Goal: Task Accomplishment & Management: Use online tool/utility

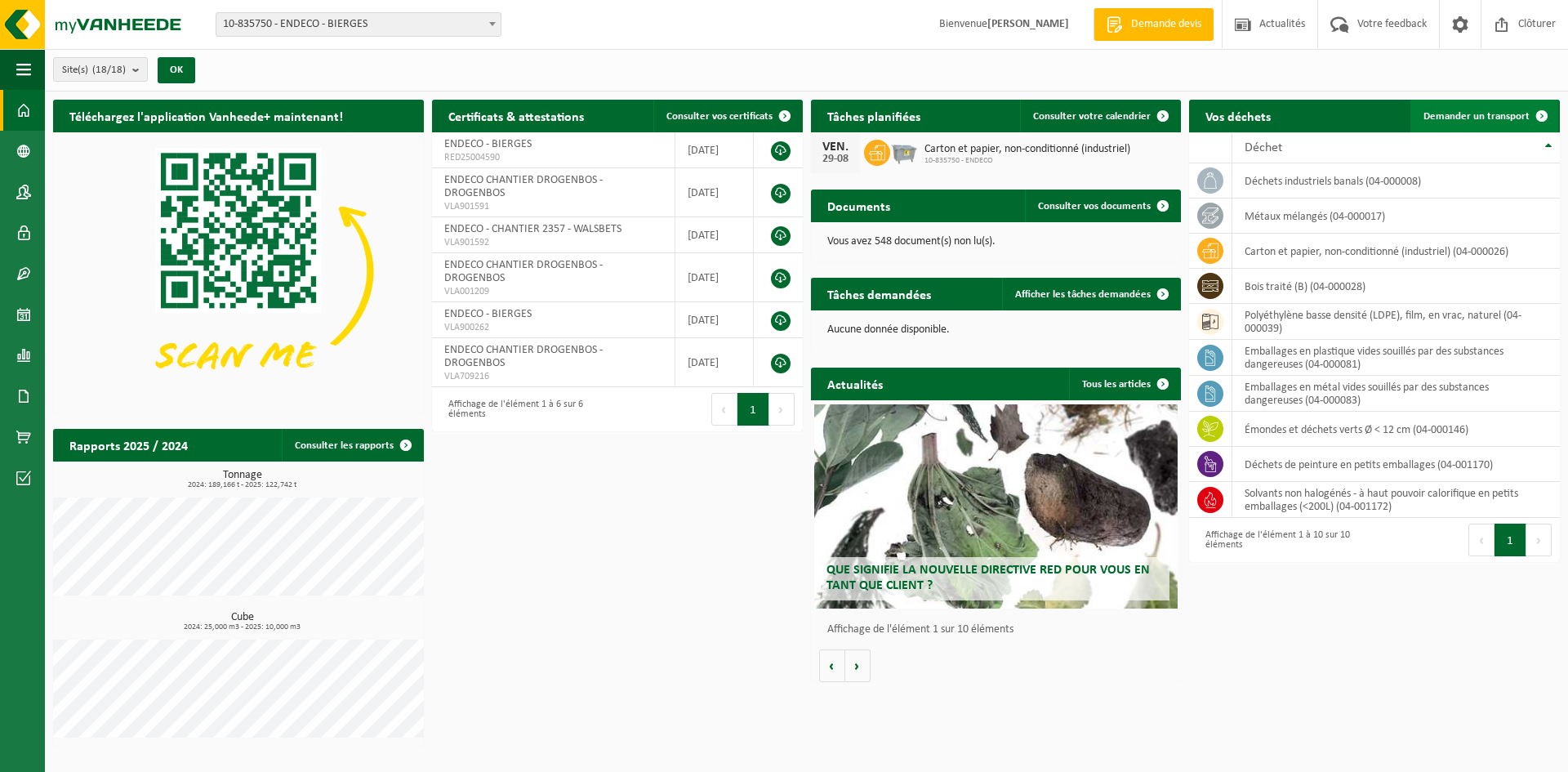
click at [1446, 119] on span "Demander un transport" at bounding box center [1477, 116] width 106 height 11
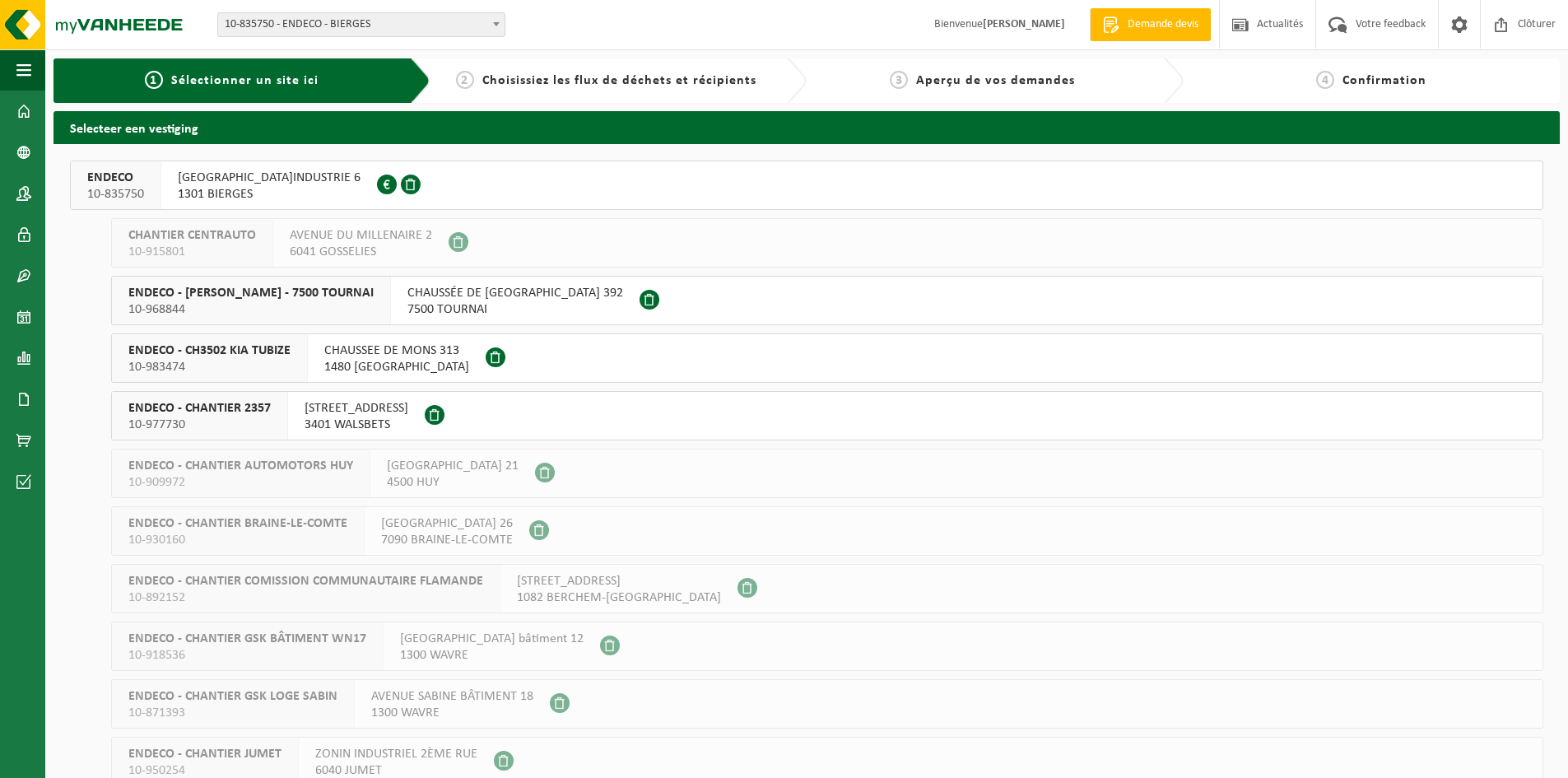
click at [263, 195] on span "1301 BIERGES" at bounding box center [269, 194] width 182 height 17
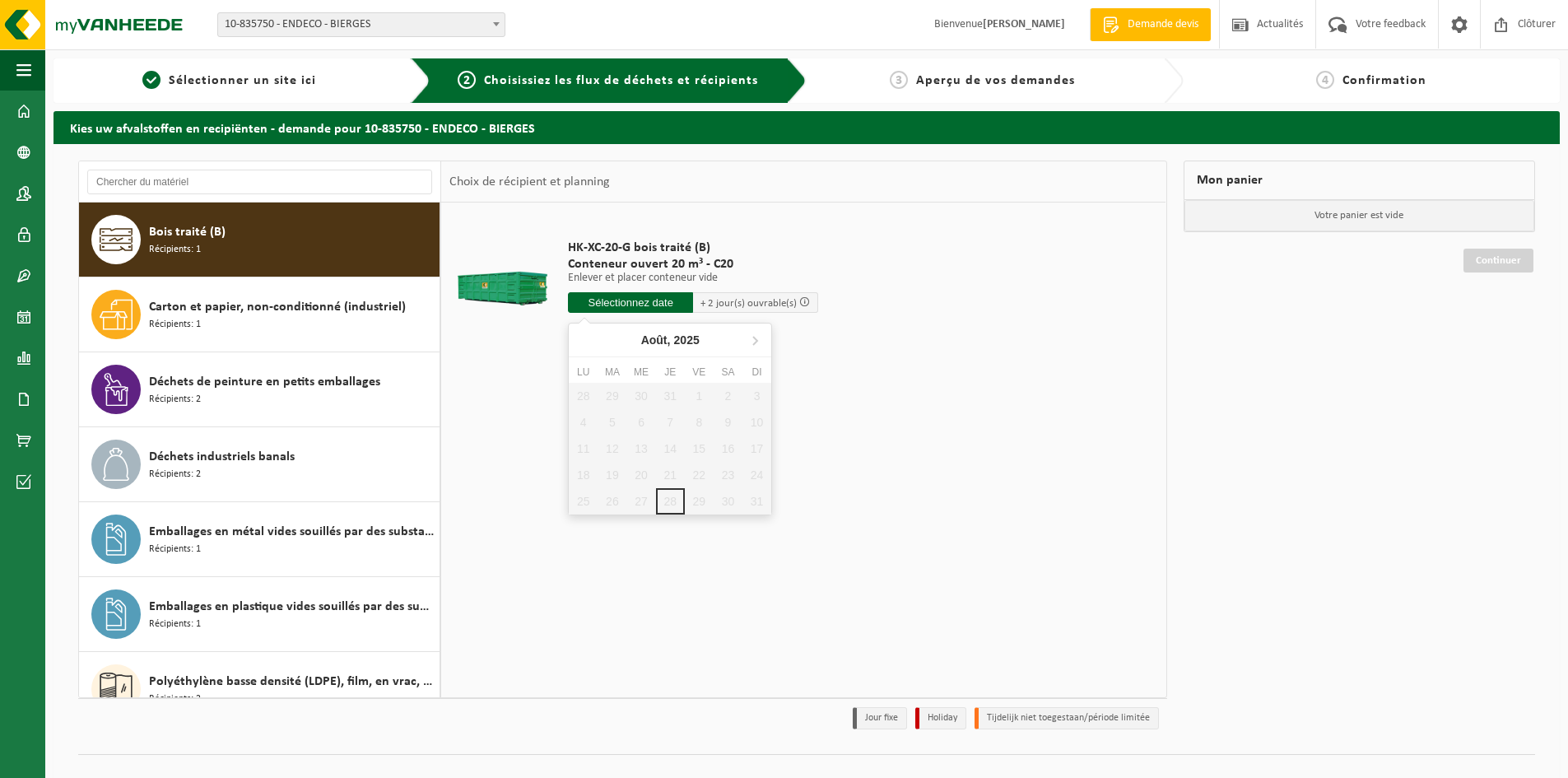
click at [613, 305] on input "text" at bounding box center [630, 302] width 125 height 20
click at [749, 337] on icon at bounding box center [755, 340] width 27 height 27
click at [577, 400] on div "1" at bounding box center [582, 395] width 29 height 27
type input "à partir de 2025-09-01"
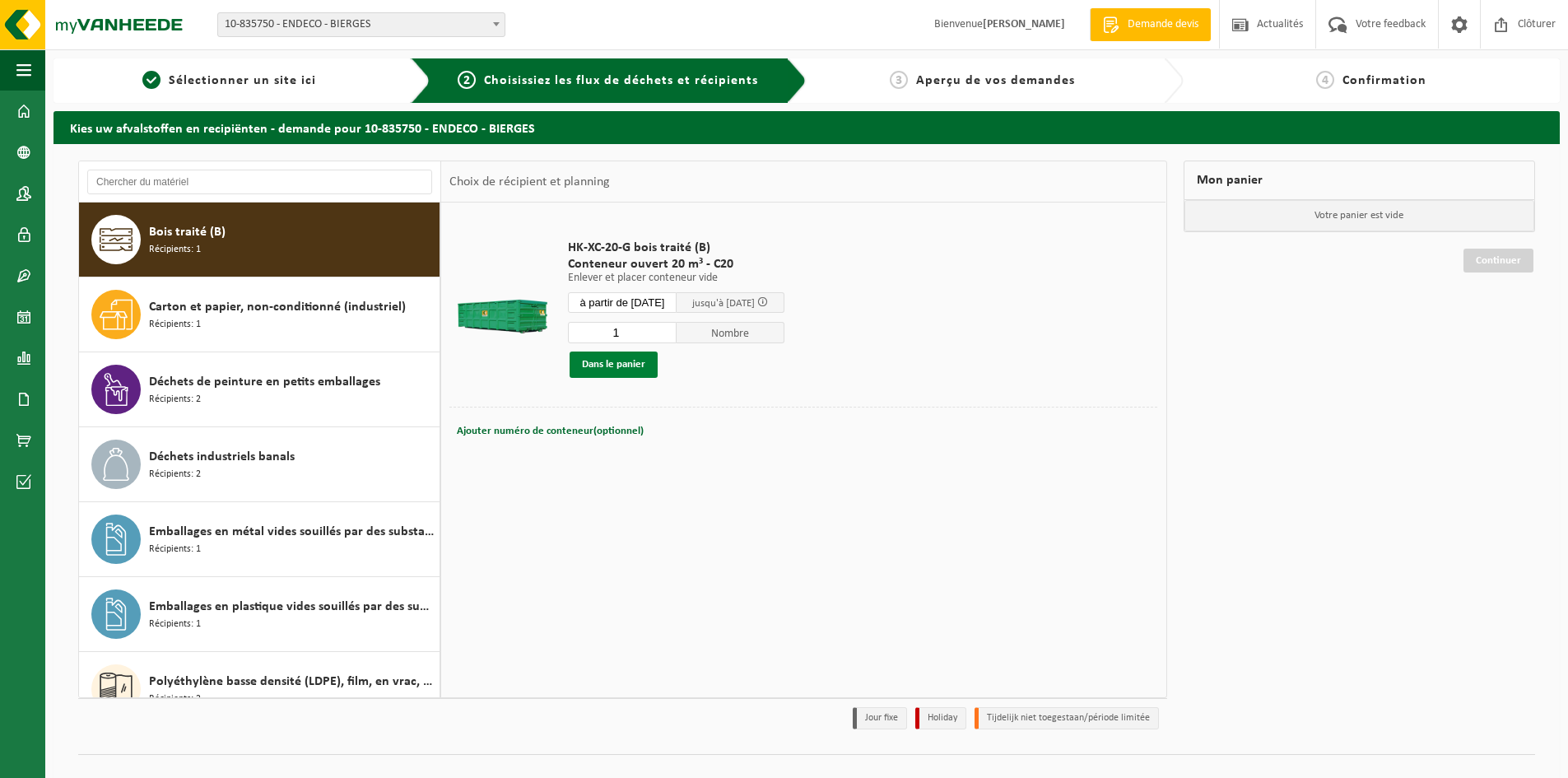
click at [605, 360] on button "Dans le panier" at bounding box center [614, 364] width 88 height 27
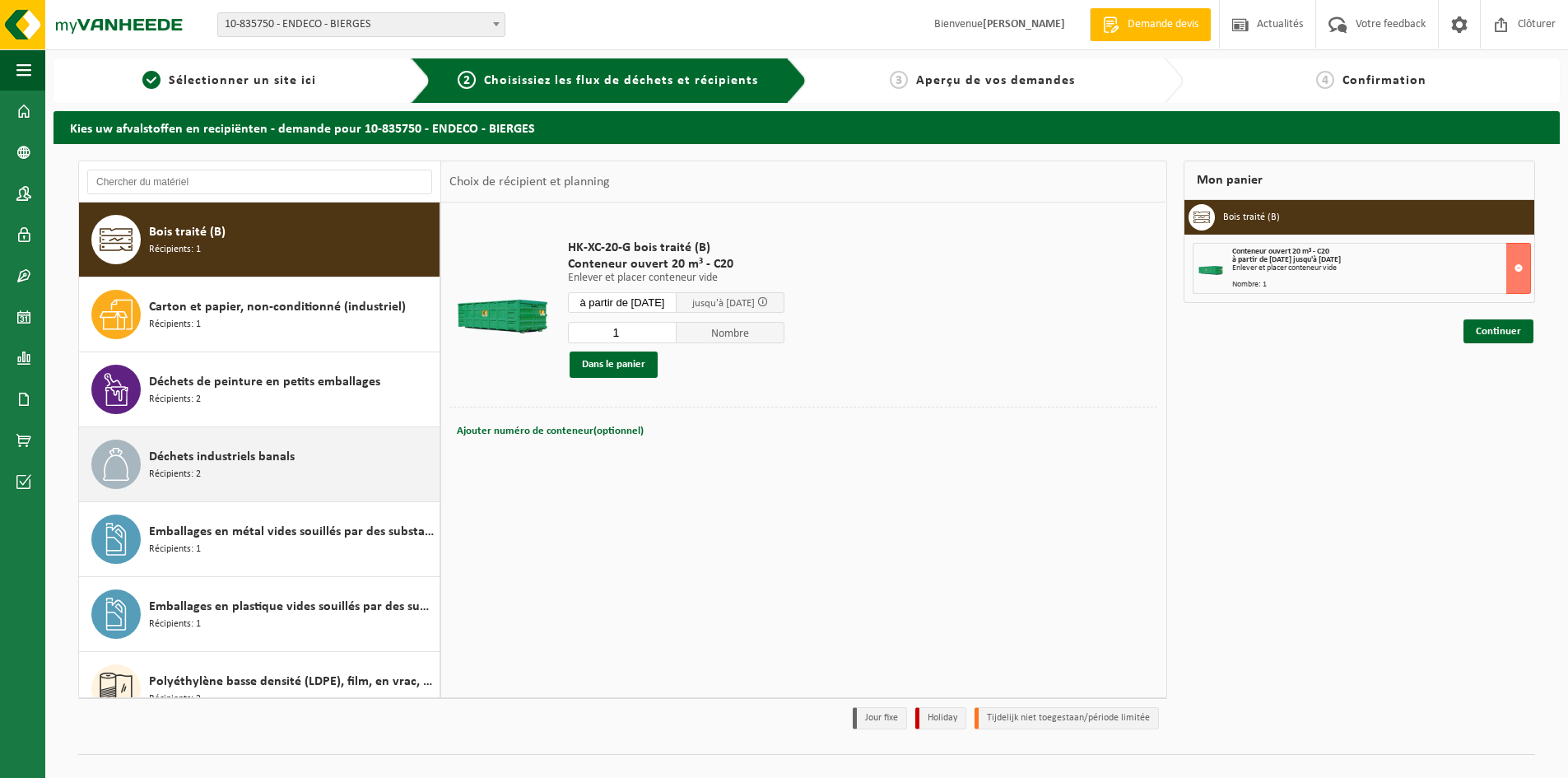
click at [249, 459] on span "Déchets industriels banals" at bounding box center [222, 456] width 146 height 19
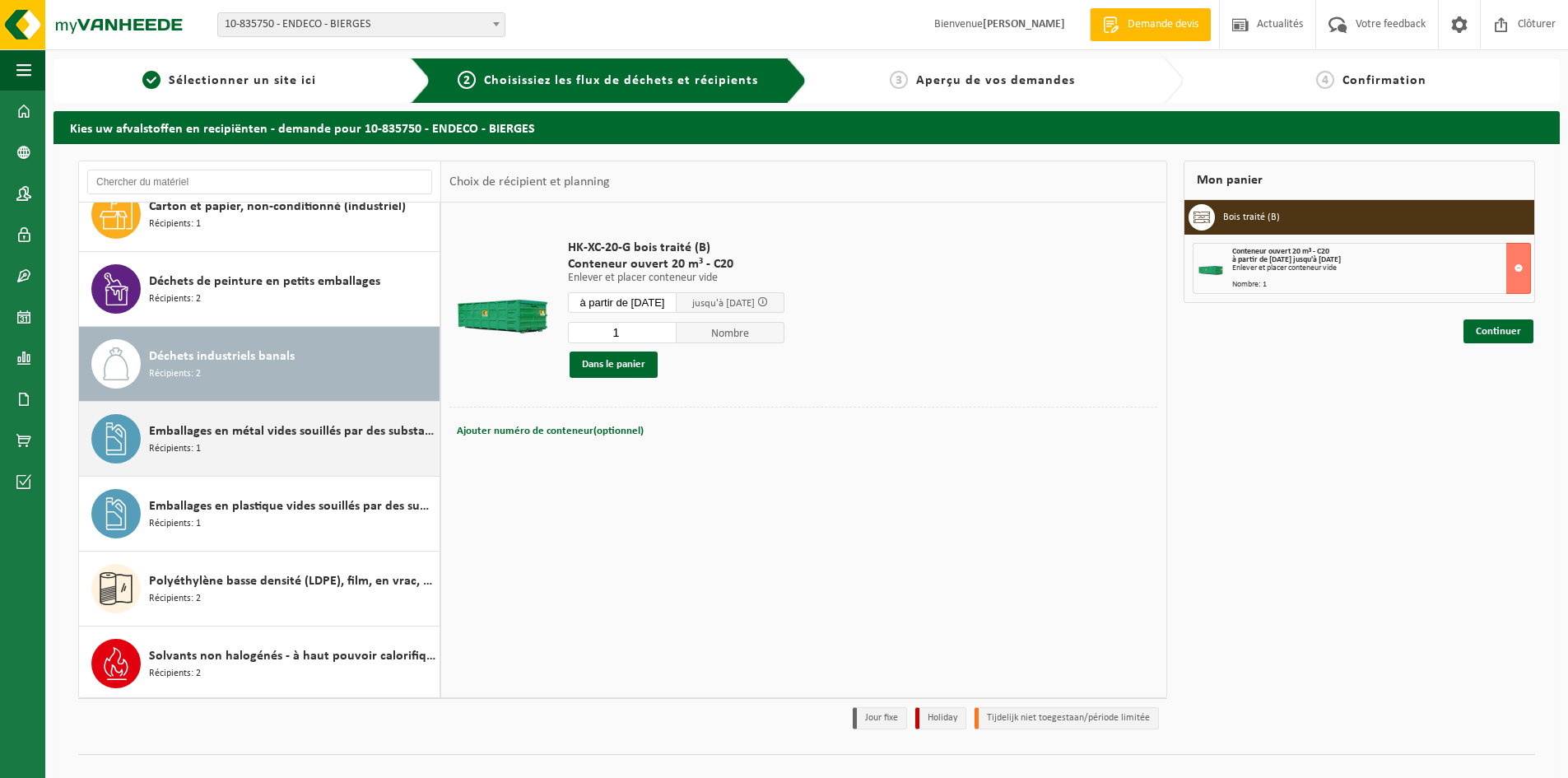
scroll to position [104, 0]
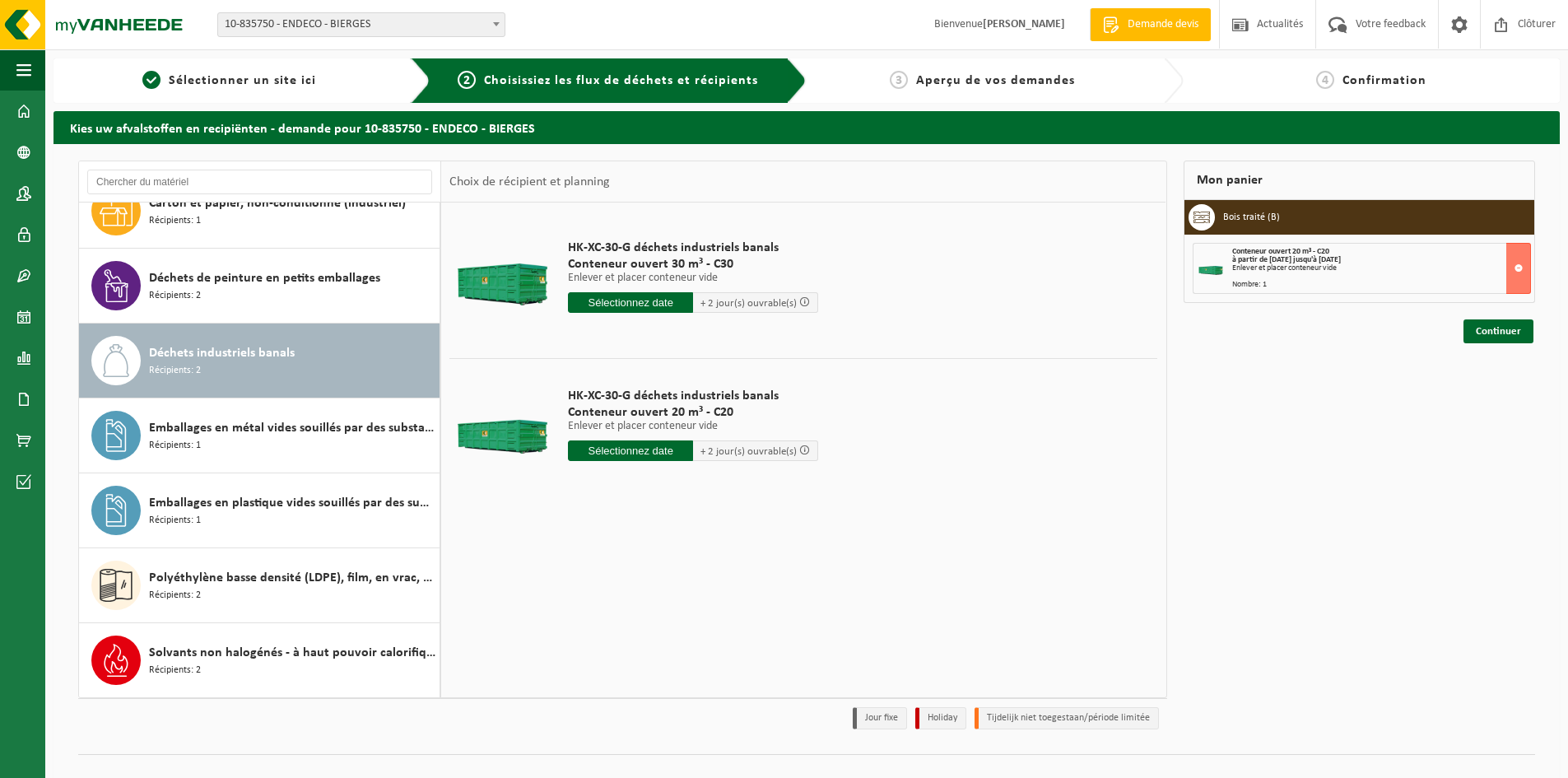
click at [603, 304] on input "text" at bounding box center [630, 302] width 125 height 20
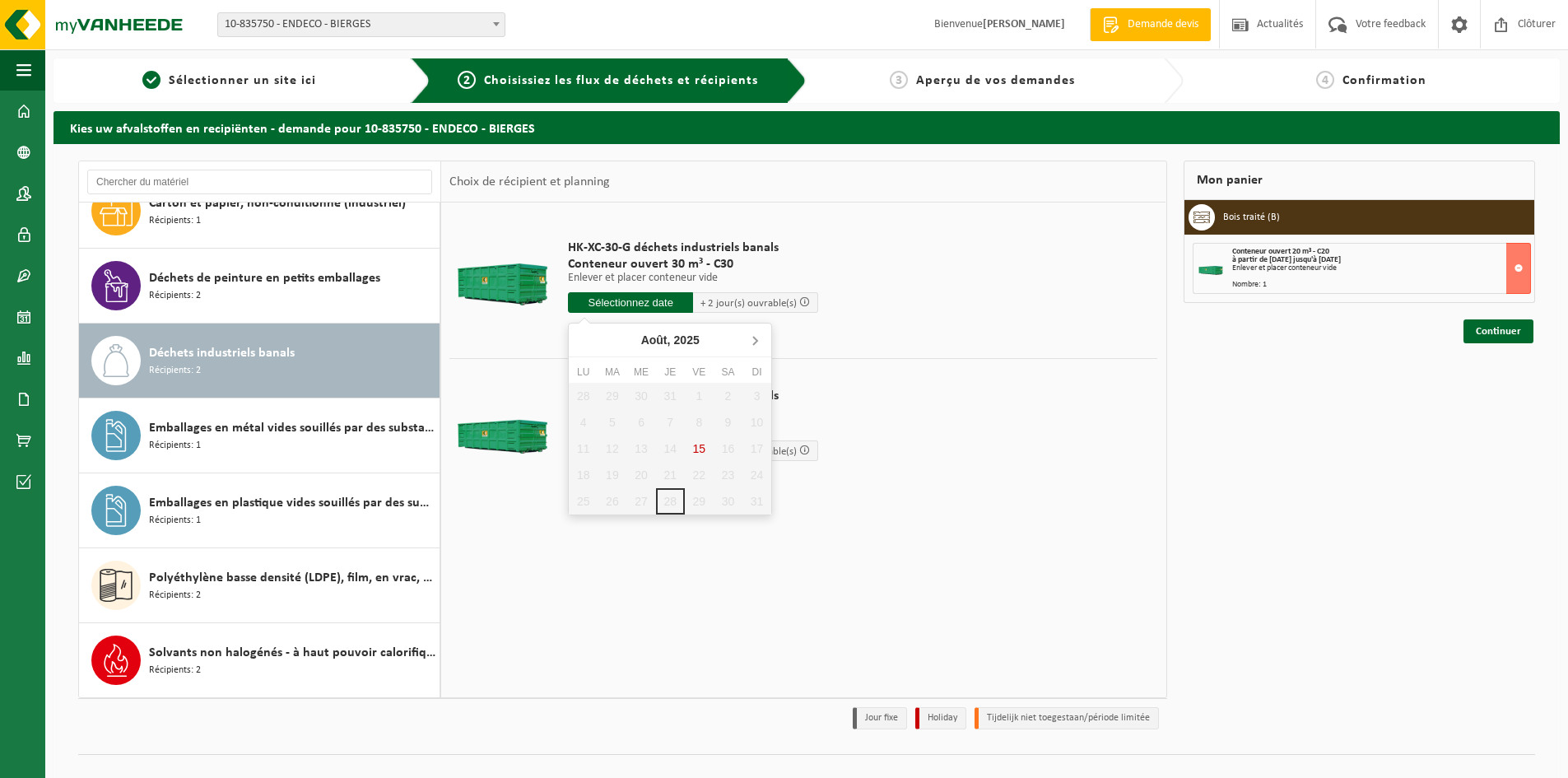
click at [749, 339] on icon at bounding box center [755, 340] width 27 height 27
click at [579, 397] on div "1" at bounding box center [582, 395] width 29 height 27
type input "à partir de 2025-09-01"
type input "2025-09-01"
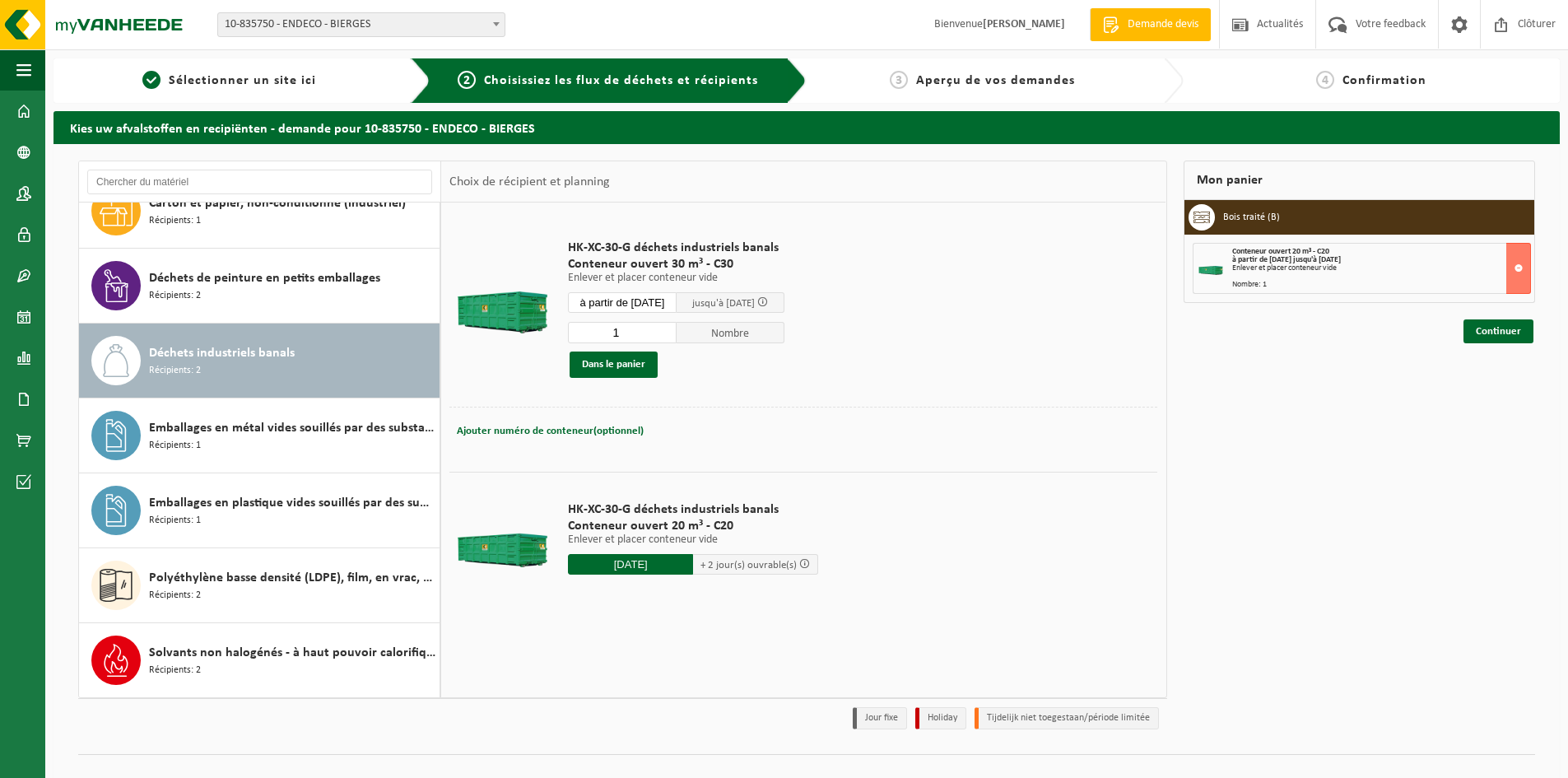
click at [675, 563] on input "2025-09-01" at bounding box center [630, 564] width 125 height 20
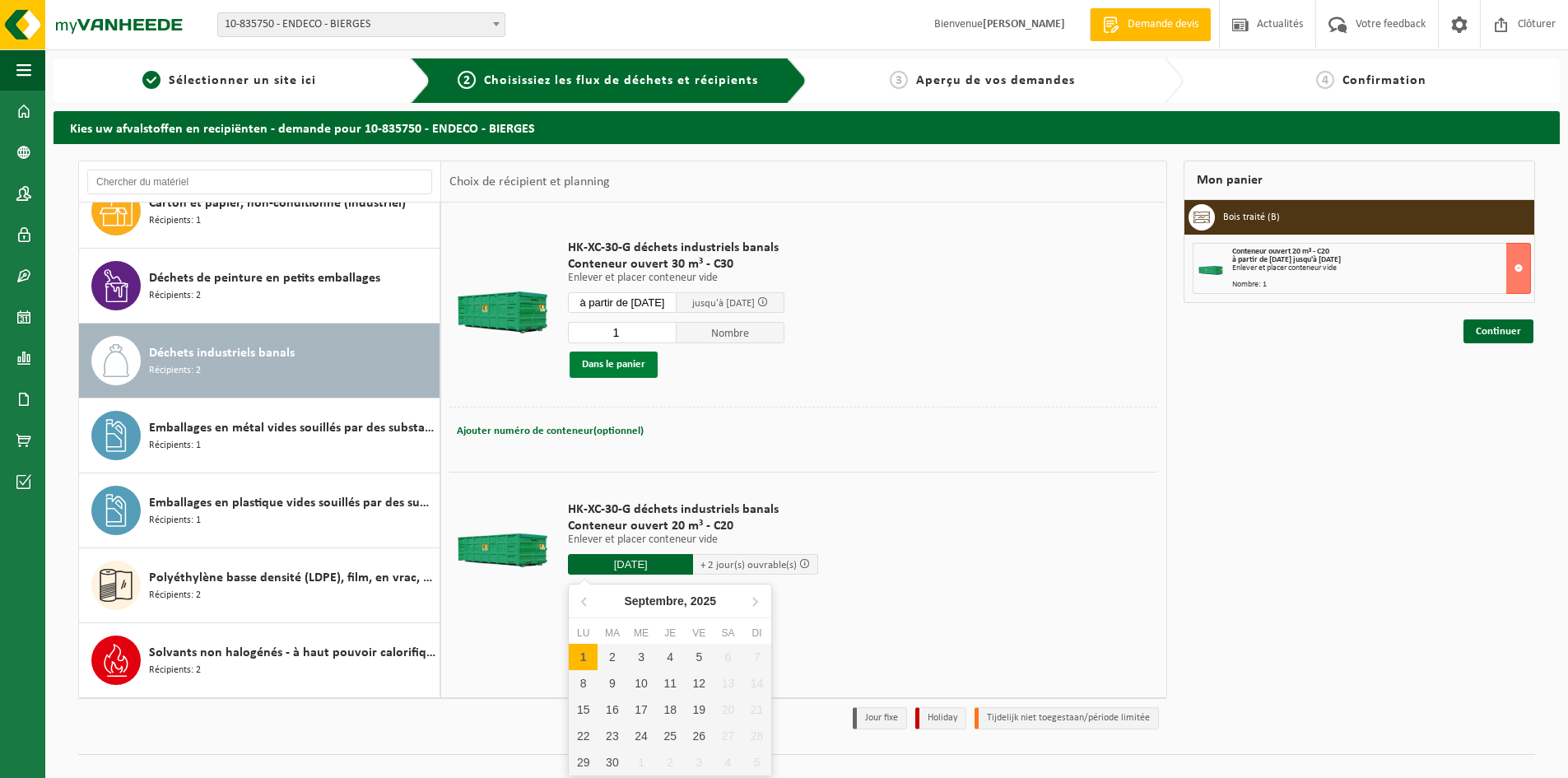
click at [633, 370] on button "Dans le panier" at bounding box center [614, 364] width 88 height 27
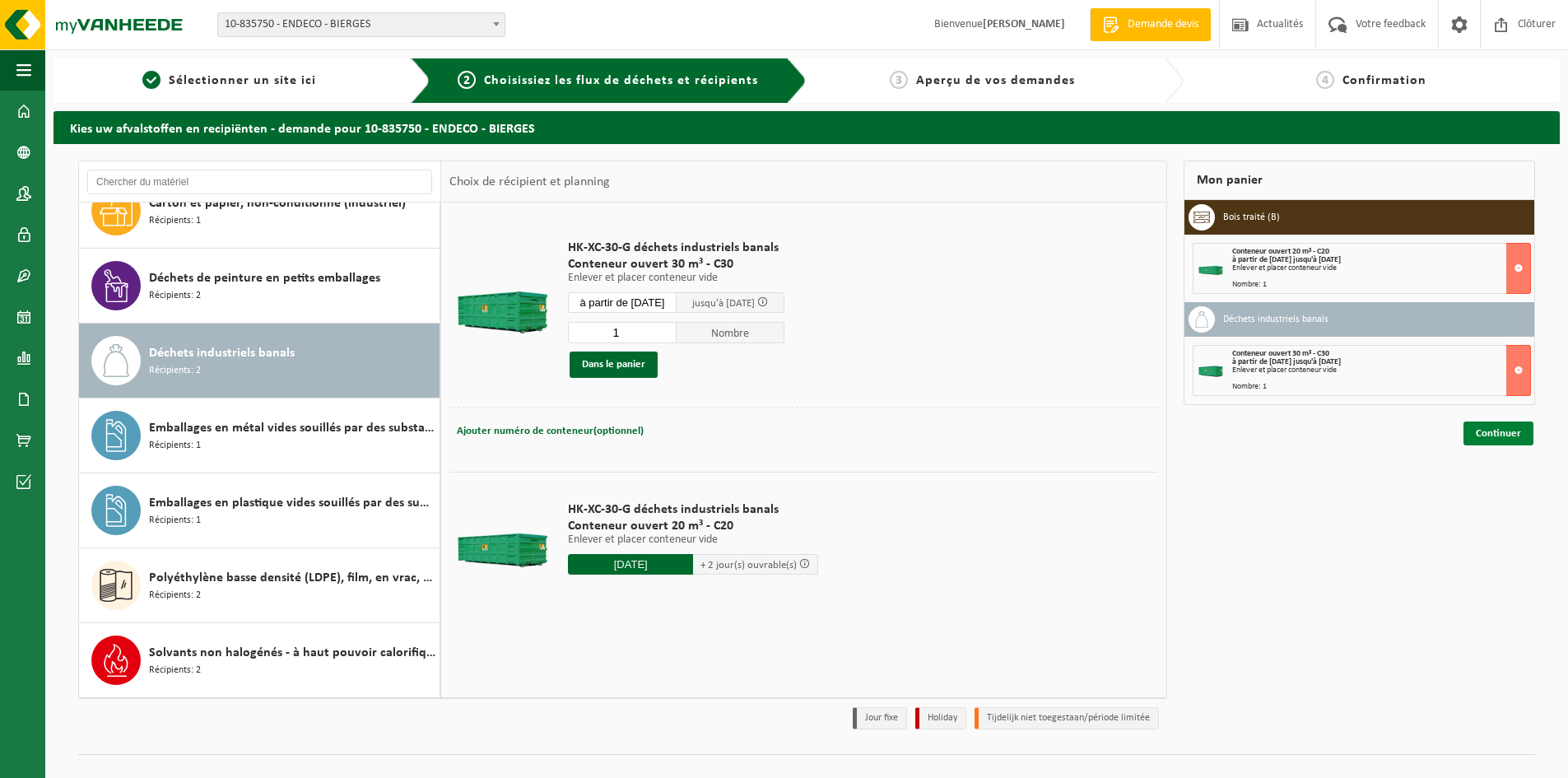
click at [1506, 438] on link "Continuer" at bounding box center [1498, 433] width 70 height 24
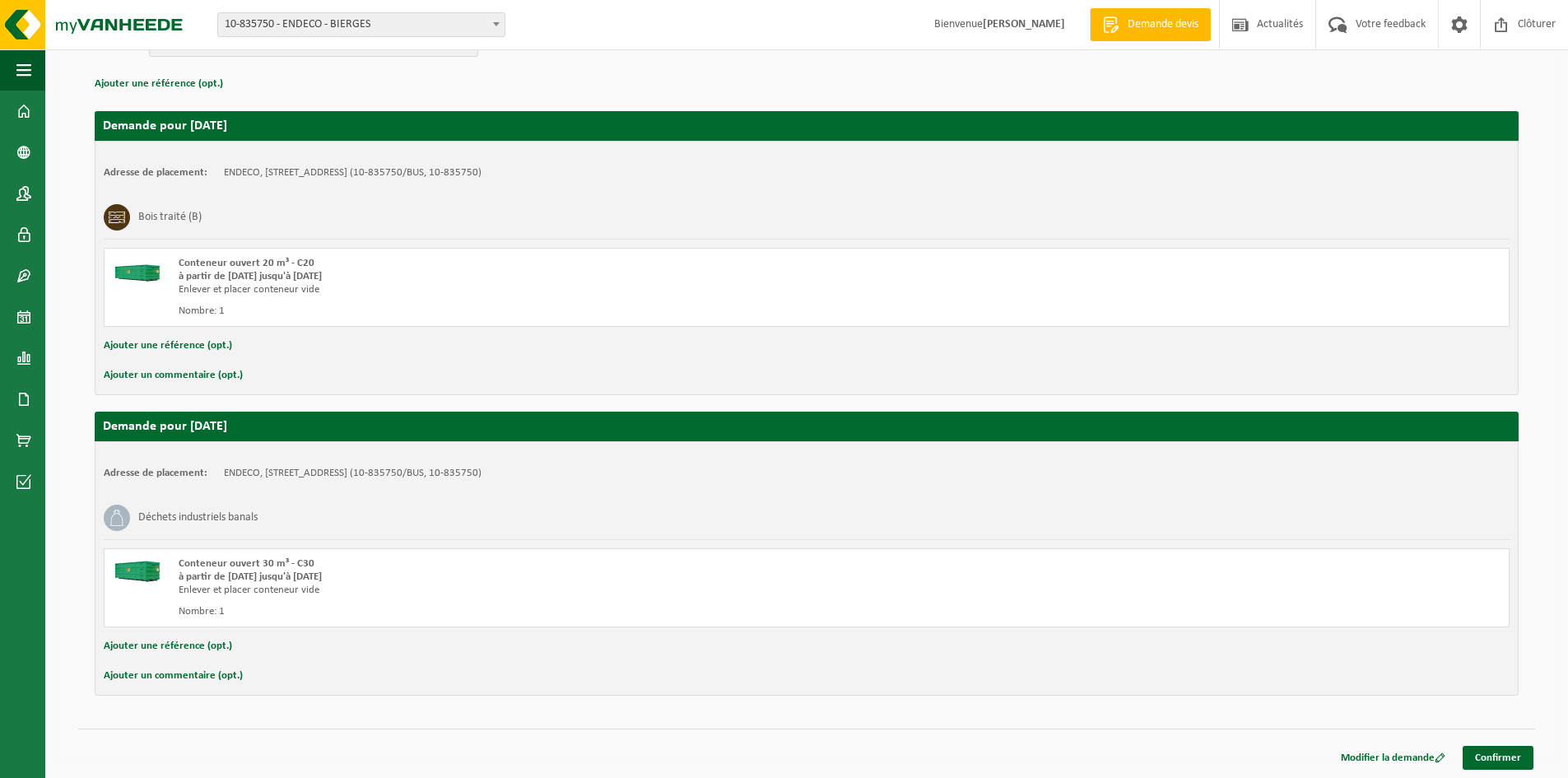
scroll to position [229, 0]
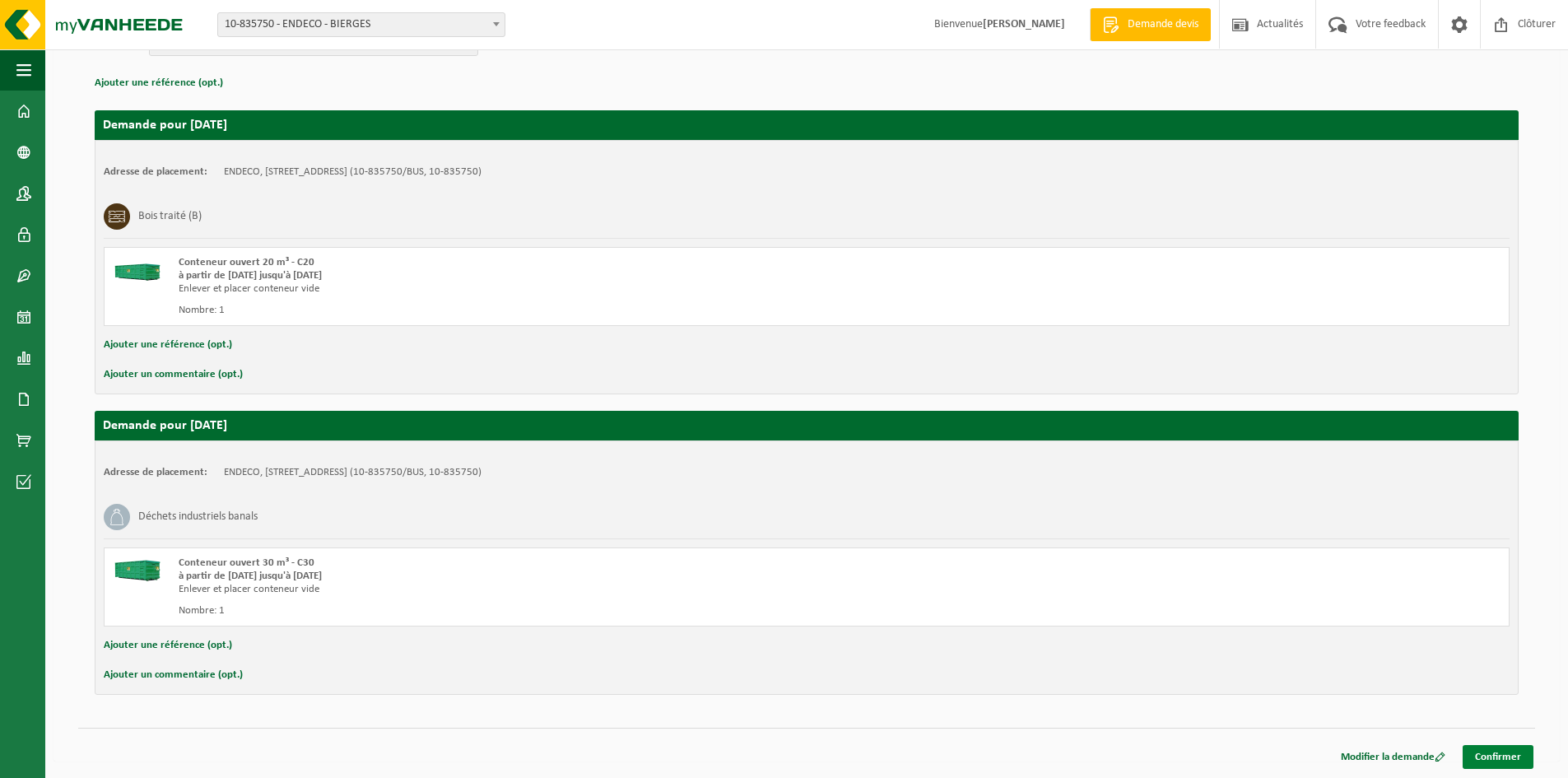
click at [1486, 764] on link "Confirmer" at bounding box center [1497, 757] width 71 height 24
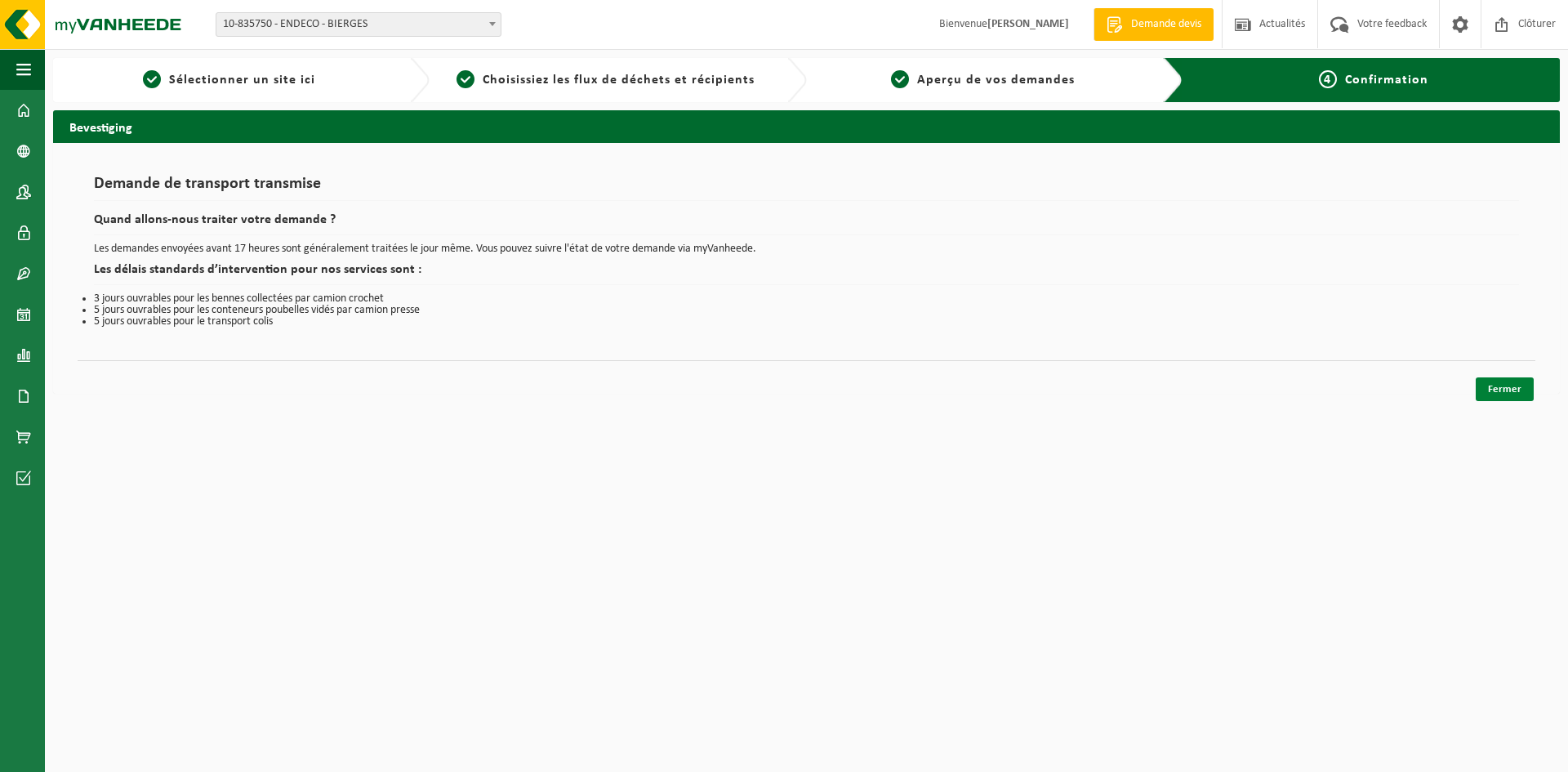
click at [1499, 391] on link "Fermer" at bounding box center [1504, 390] width 58 height 24
